Goal: Task Accomplishment & Management: Use online tool/utility

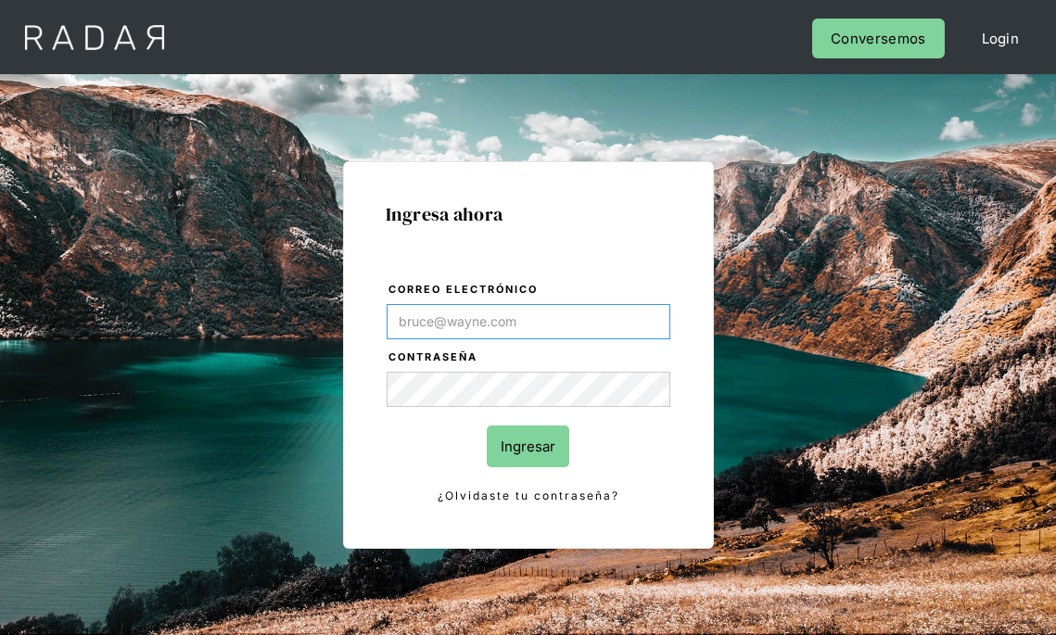
click at [489, 328] on input "Correo electrónico" at bounding box center [528, 321] width 284 height 35
type input "[PERSON_NAME][EMAIL_ADDRESS][DOMAIN_NAME]"
click at [525, 440] on input "Ingresar" at bounding box center [528, 446] width 82 height 42
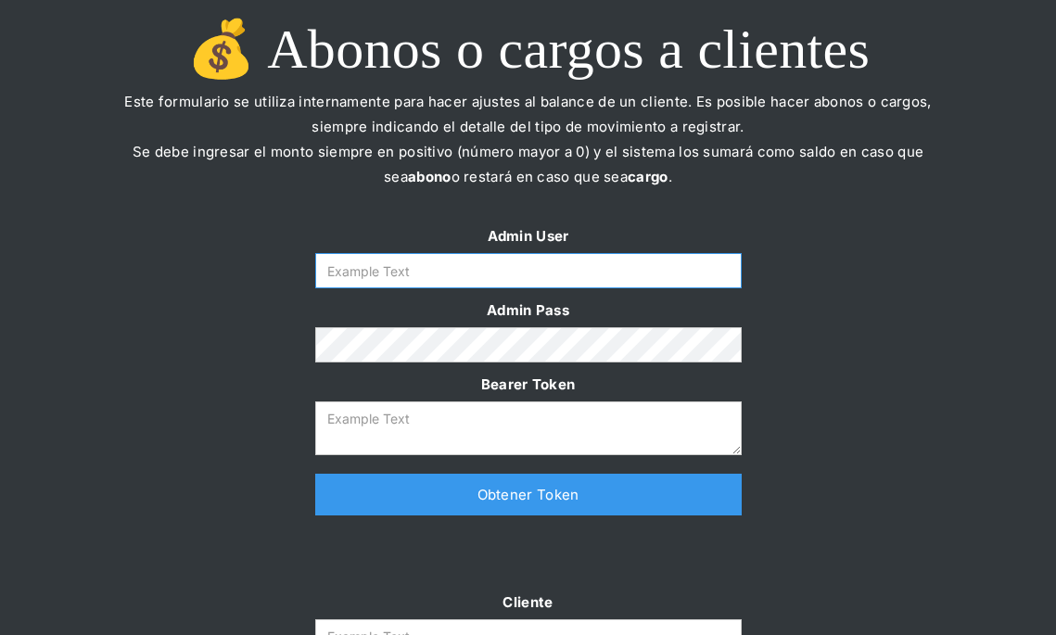
click at [500, 275] on input "Form" at bounding box center [528, 270] width 426 height 35
type input "[PERSON_NAME][EMAIL_ADDRESS][DOMAIN_NAME]"
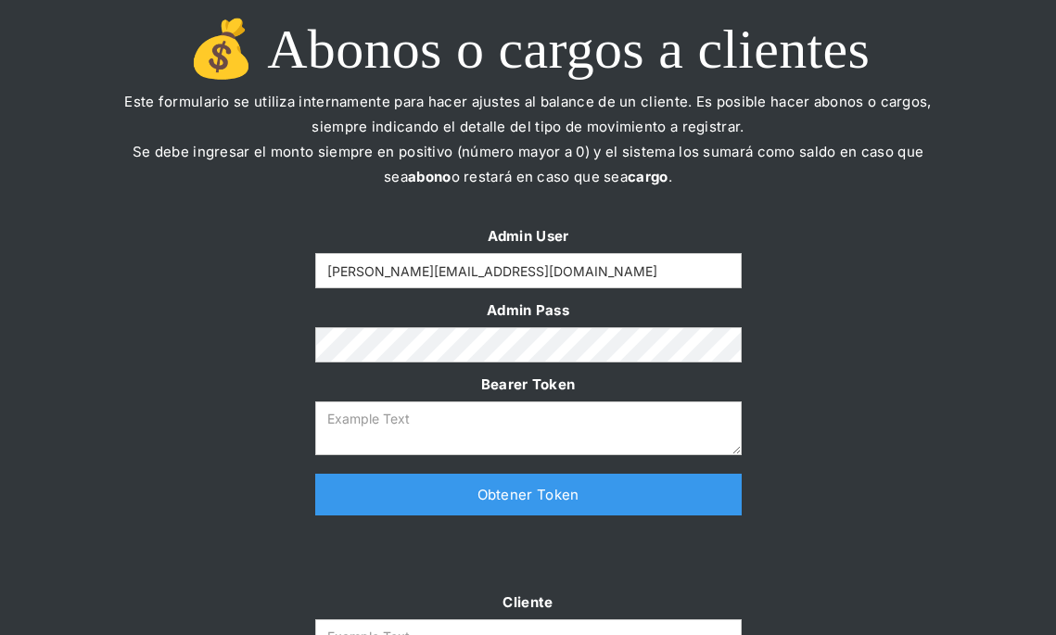
click at [783, 418] on div "Admin User [PERSON_NAME][EMAIL_ADDRESS][DOMAIN_NAME] Admin Pass Bearer Token Th…" at bounding box center [528, 378] width 1056 height 310
click at [521, 492] on link "Obtener Token" at bounding box center [528, 495] width 426 height 42
type textarea "[SECURITY_DATA]"
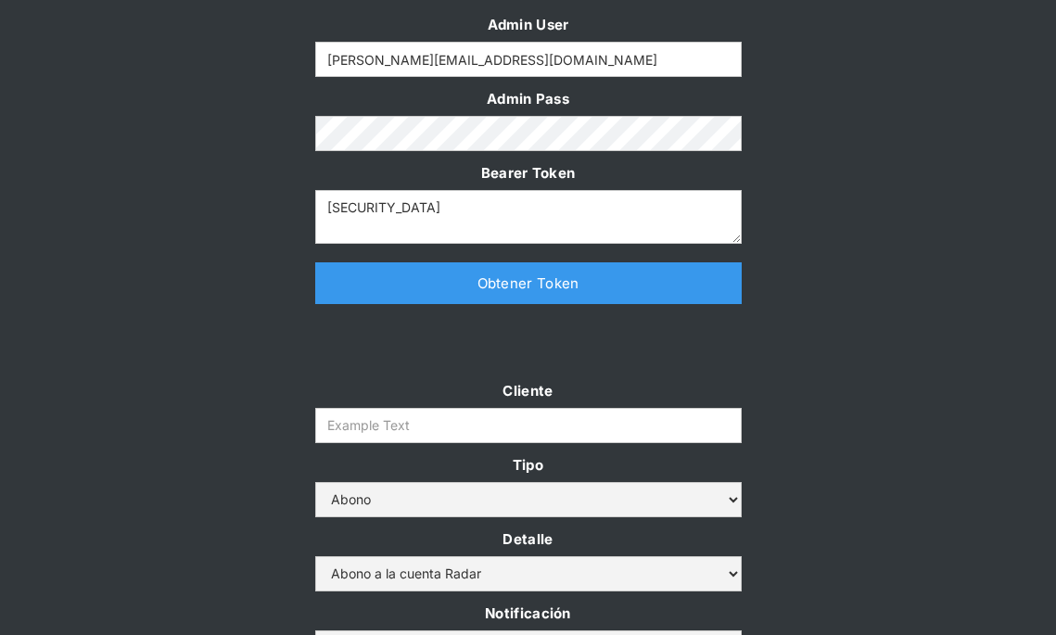
click at [459, 406] on form "Cliente Tipo Abono Cargo Detalle Abono a la cuenta Radar Devolución por altos m…" at bounding box center [528, 558] width 426 height 361
click at [462, 424] on input "Cliente" at bounding box center [528, 425] width 426 height 35
paste input "prontopaga"
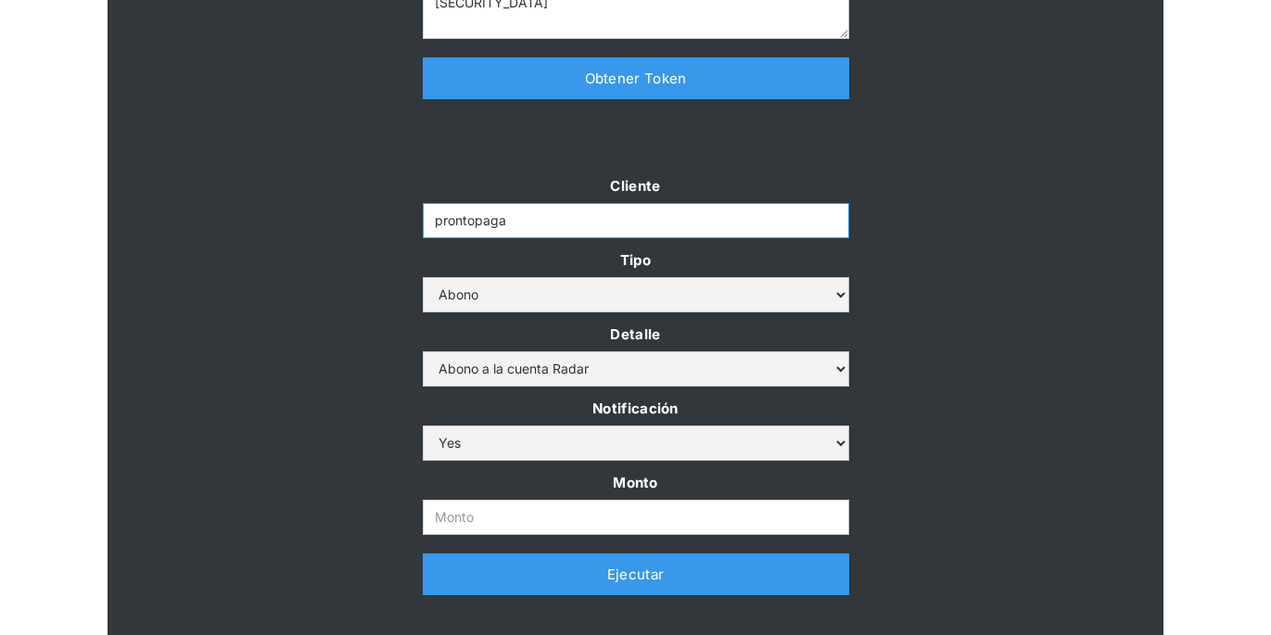
scroll to position [426, 0]
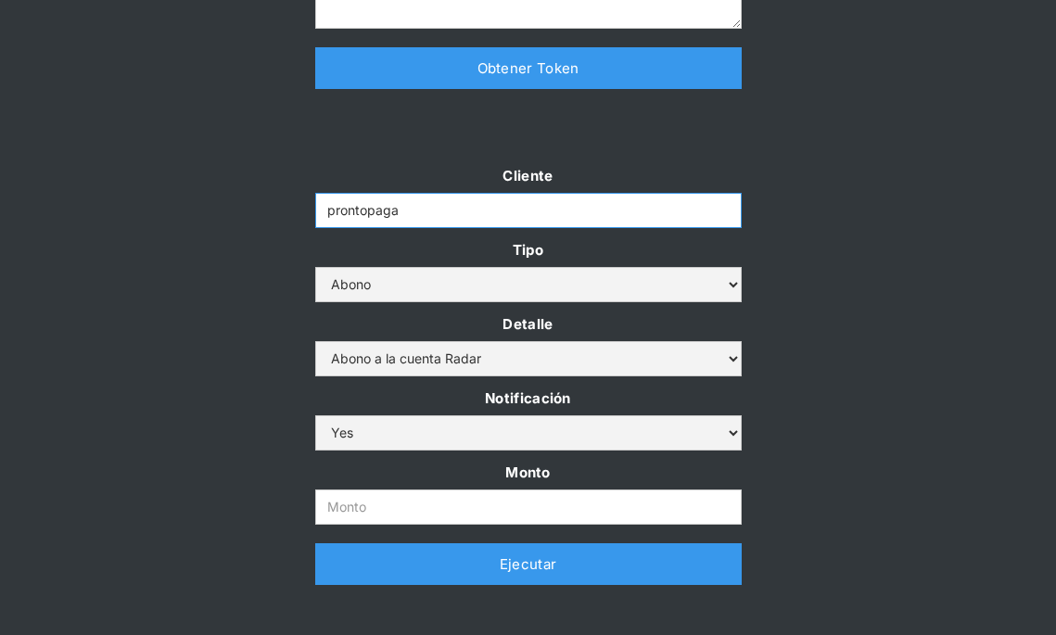
type input "prontopaga"
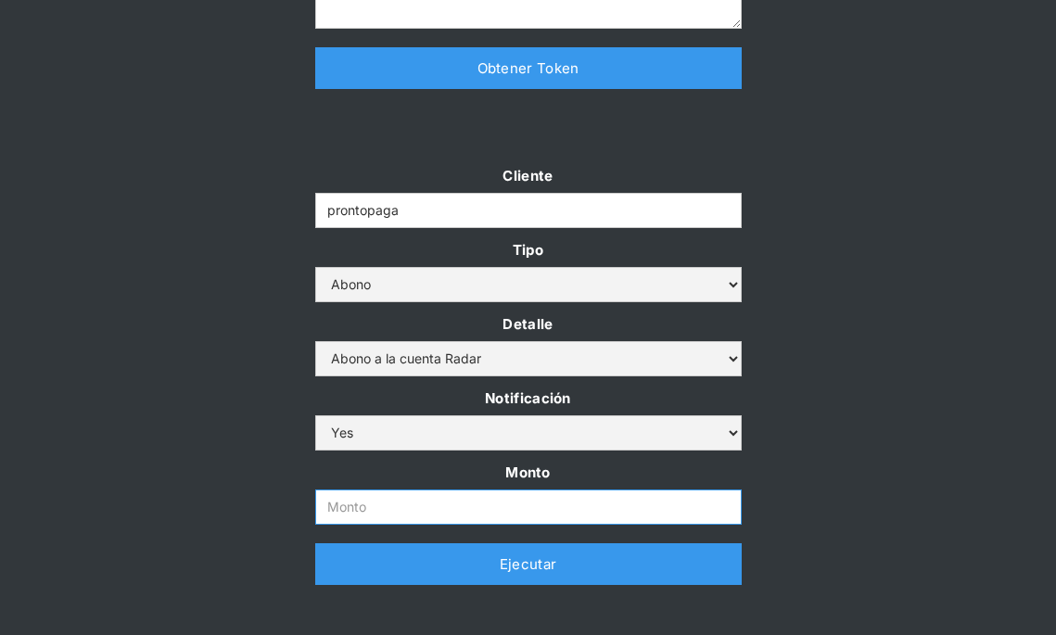
click at [399, 505] on input "Monto" at bounding box center [528, 506] width 426 height 35
paste input "1500"
type input "1.500.000.000"
click at [775, 491] on div "Cliente prontopaga Tipo Abono Cargo Detalle Abono a la cuenta Radar Devolución …" at bounding box center [528, 383] width 1056 height 440
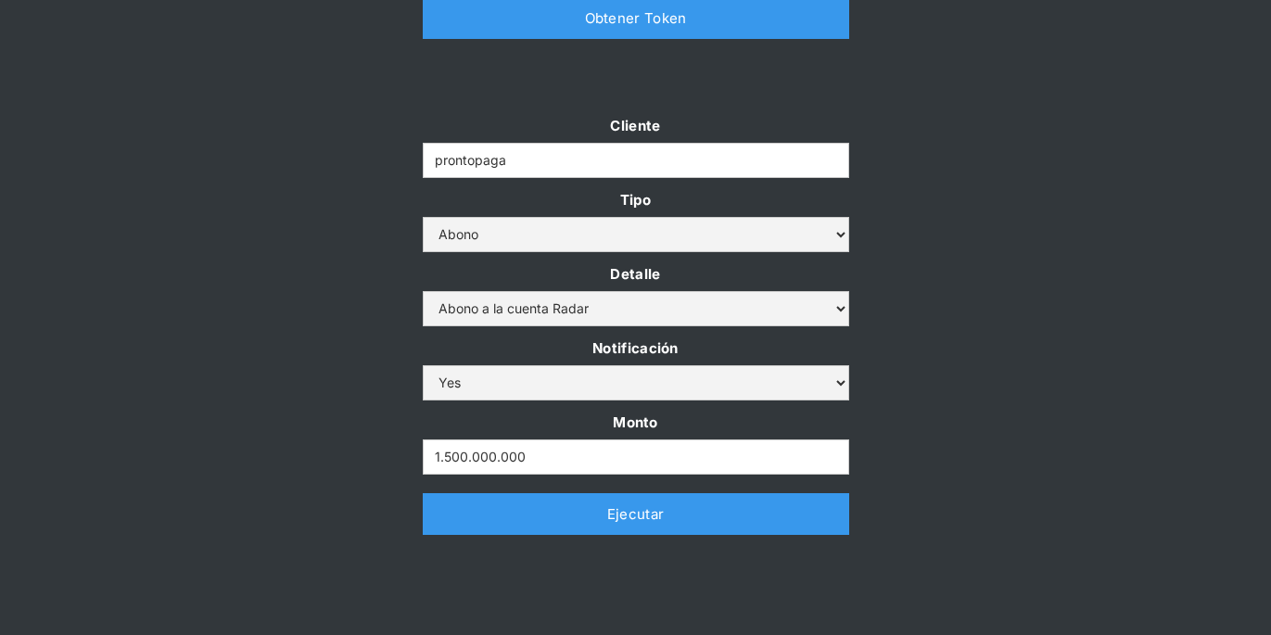
scroll to position [508, 0]
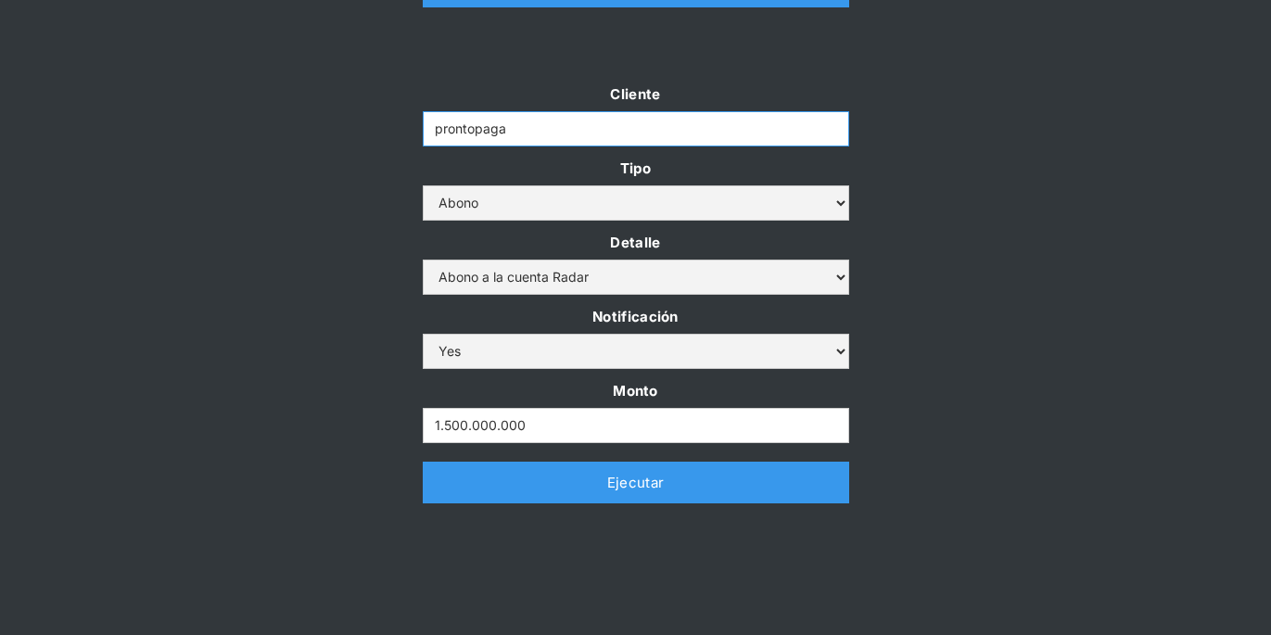
click at [494, 138] on input "prontopaga" at bounding box center [636, 128] width 426 height 35
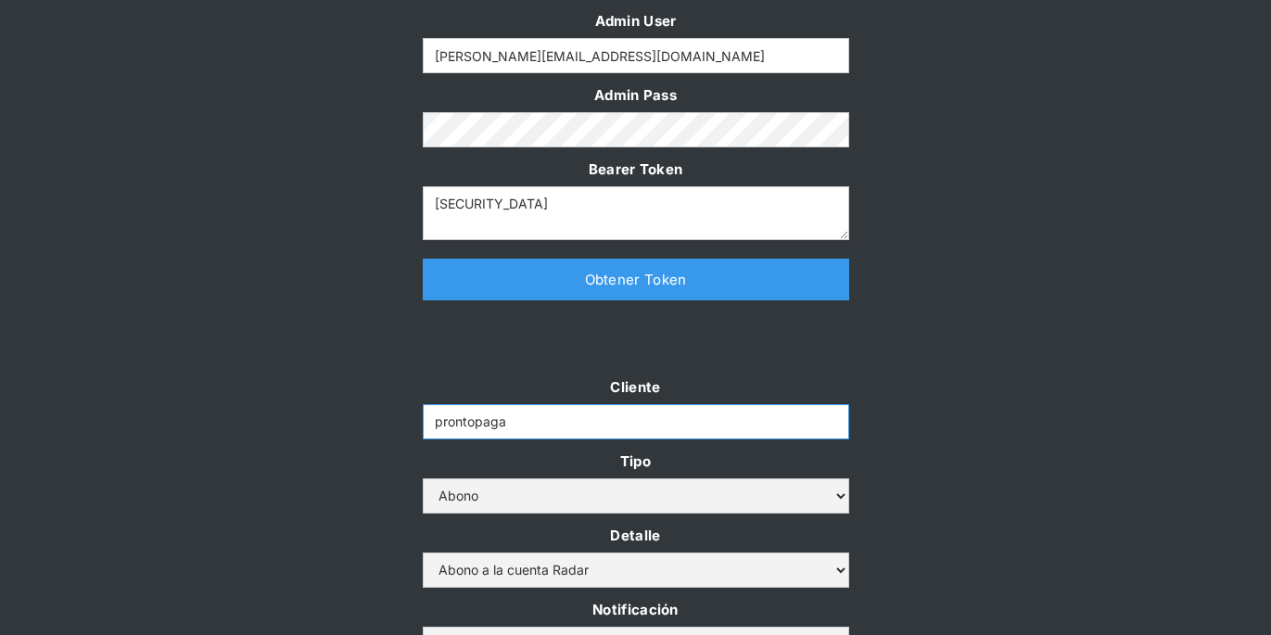
scroll to position [0, 0]
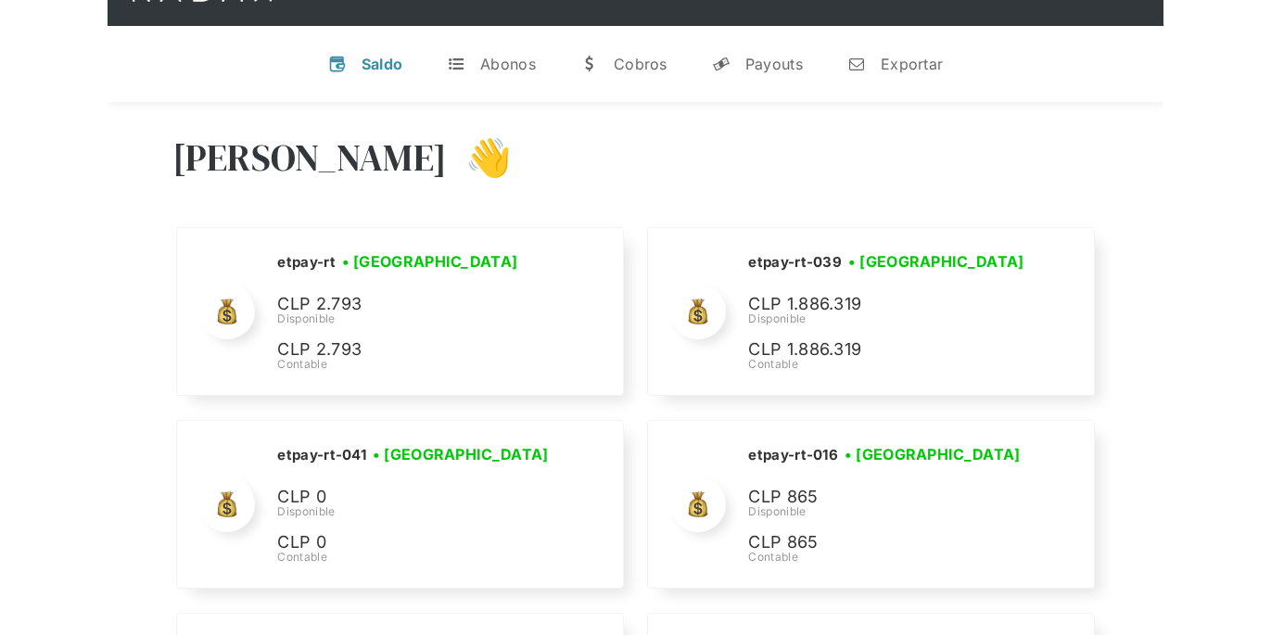
scroll to position [7697, 0]
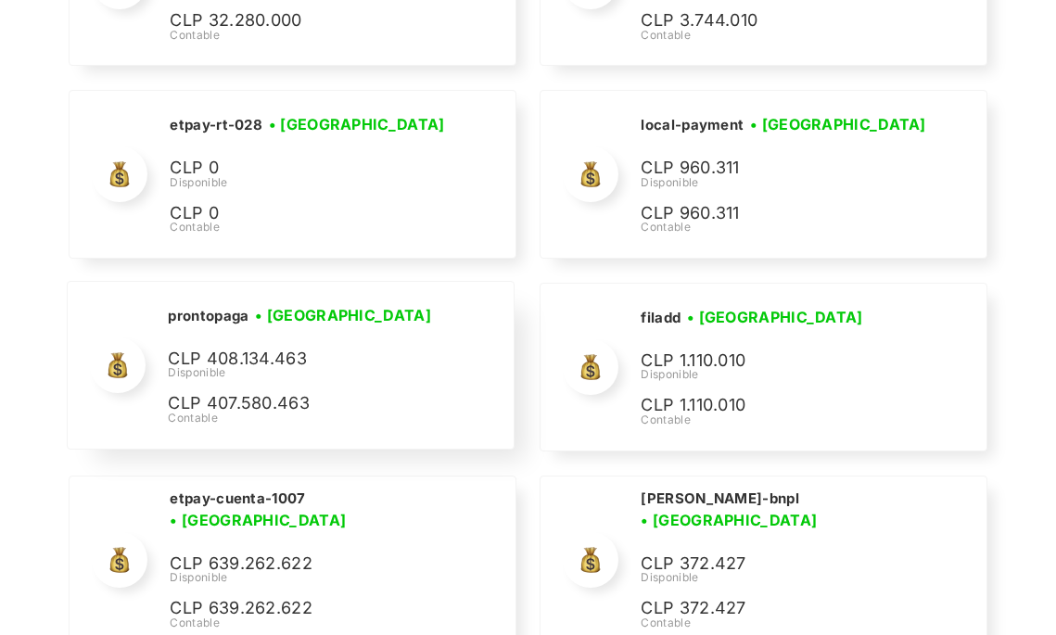
click at [203, 316] on h2 "prontopaga" at bounding box center [208, 316] width 81 height 19
click at [216, 317] on h2 "prontopaga" at bounding box center [208, 316] width 81 height 19
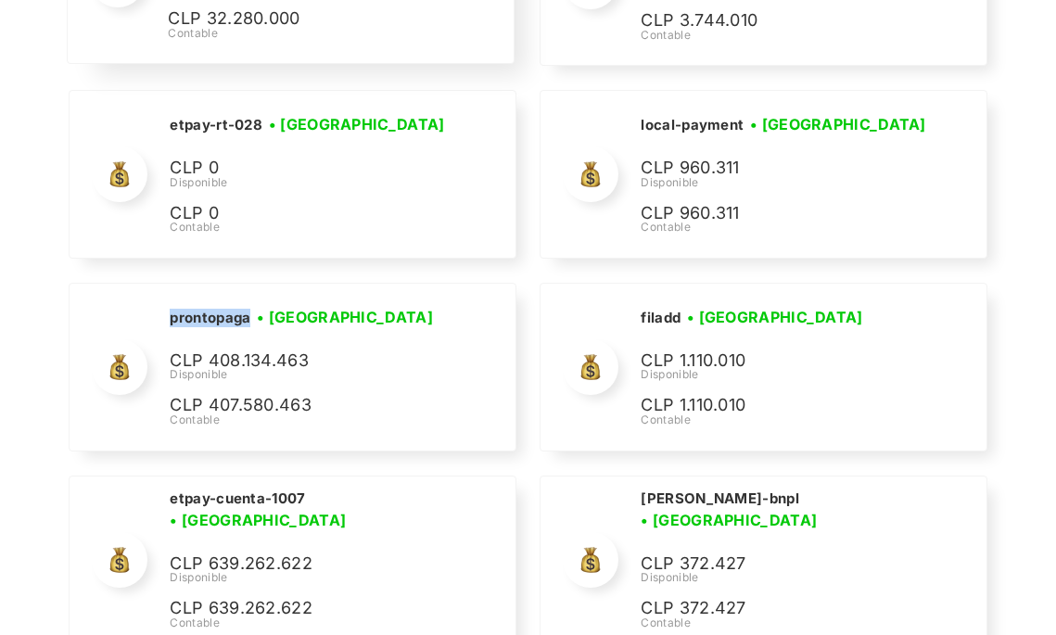
copy h2 "prontopaga"
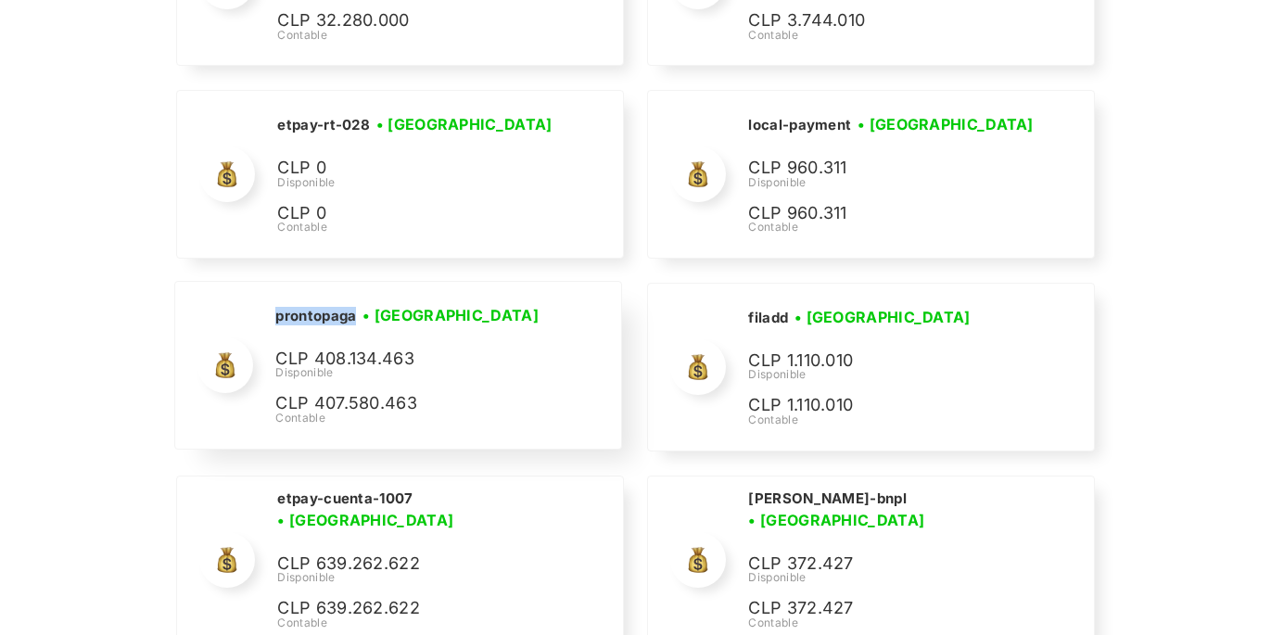
click at [285, 320] on h2 "prontopaga" at bounding box center [315, 316] width 81 height 19
